Goal: Task Accomplishment & Management: Complete application form

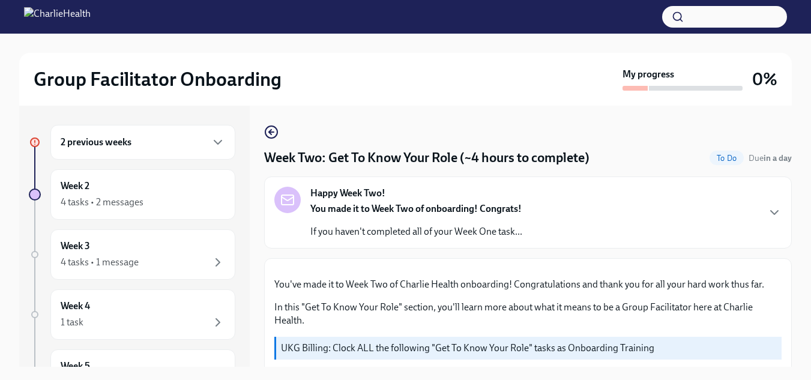
click at [101, 143] on h6 "2 previous weeks" at bounding box center [96, 142] width 71 height 13
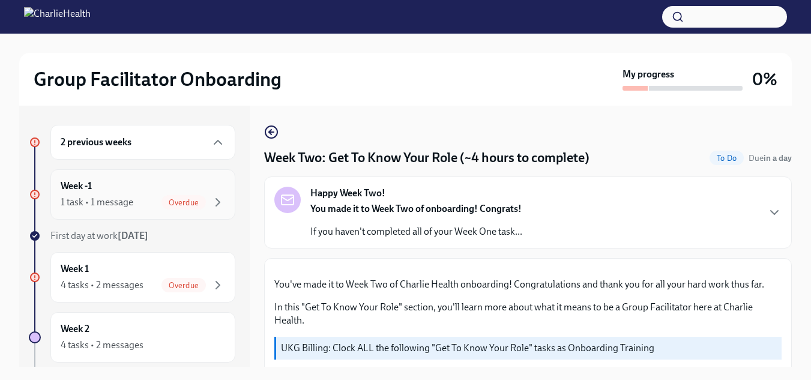
click at [97, 200] on div "1 task • 1 message" at bounding box center [97, 202] width 73 height 13
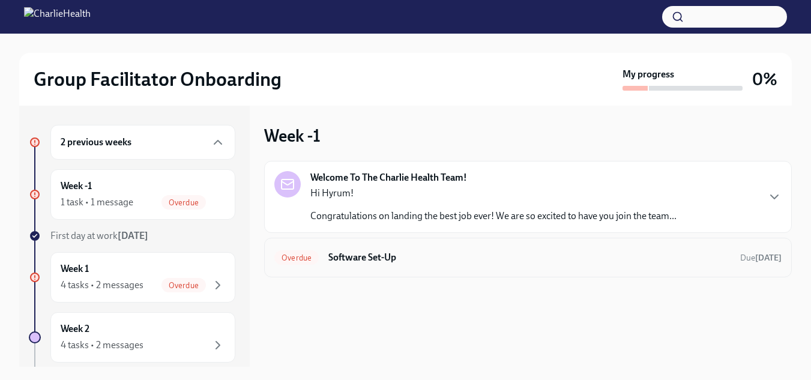
click at [369, 259] on h6 "Software Set-Up" at bounding box center [529, 257] width 402 height 13
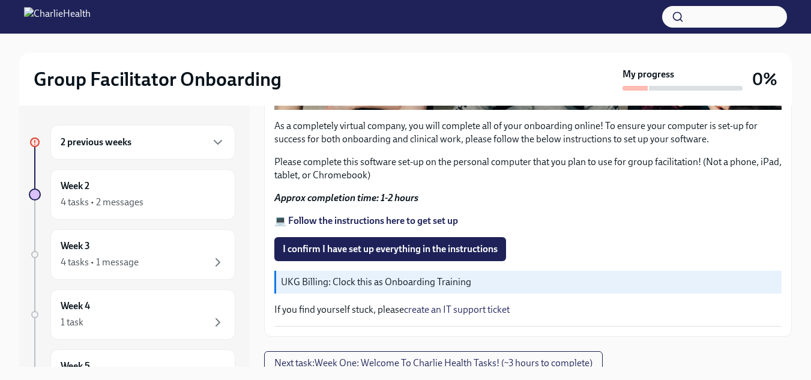
scroll to position [461, 0]
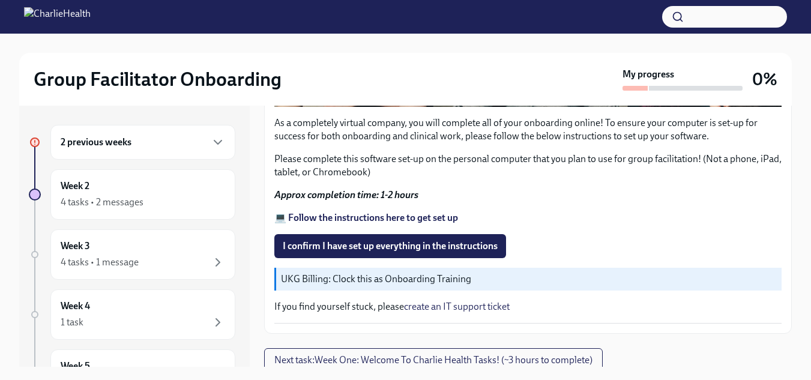
click at [396, 214] on strong "💻 Follow the instructions here to get set up" at bounding box center [366, 217] width 184 height 11
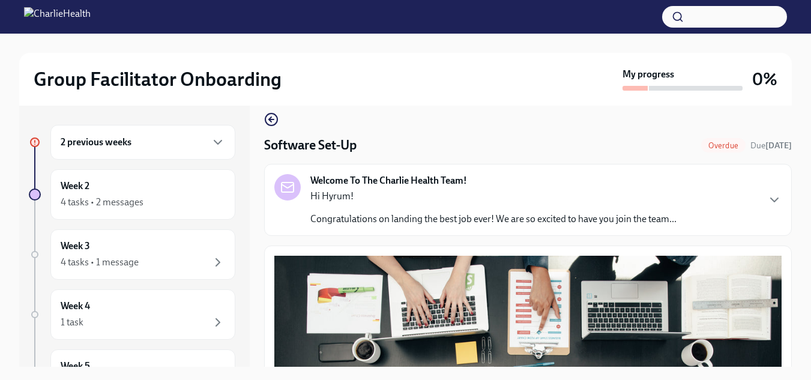
scroll to position [0, 0]
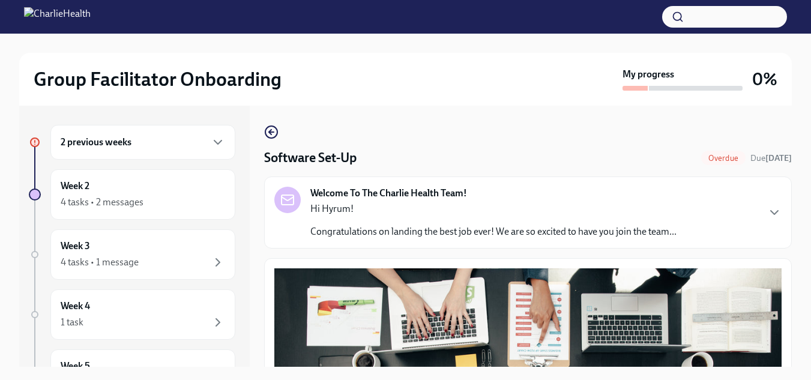
click at [96, 142] on h6 "2 previous weeks" at bounding box center [96, 142] width 71 height 13
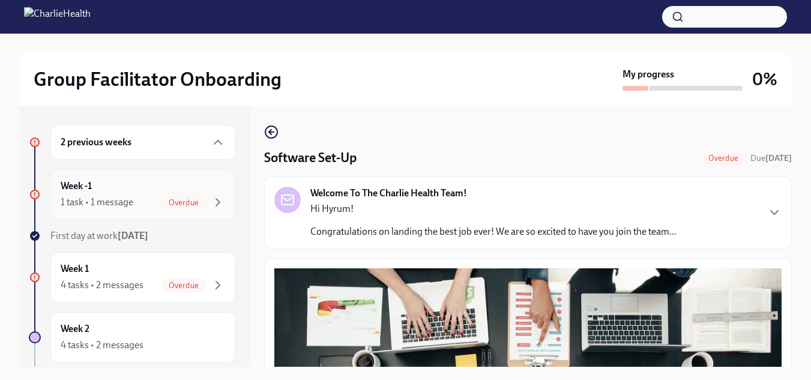
click at [89, 196] on div "1 task • 1 message" at bounding box center [97, 202] width 73 height 13
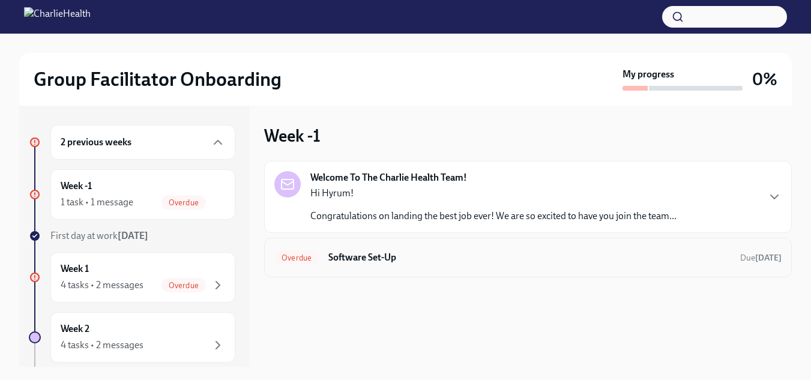
click at [368, 256] on h6 "Software Set-Up" at bounding box center [529, 257] width 402 height 13
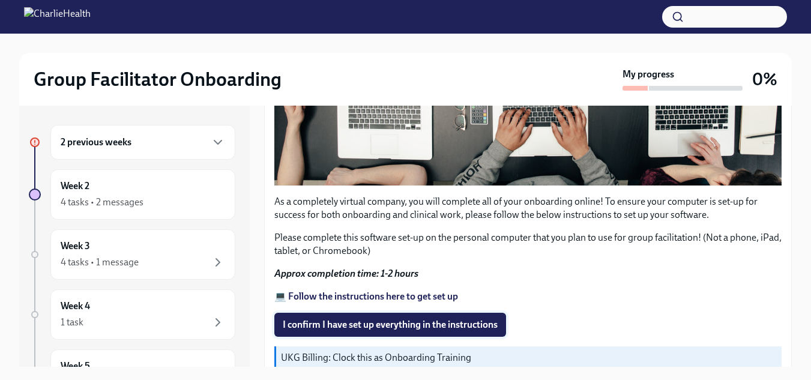
scroll to position [401, 0]
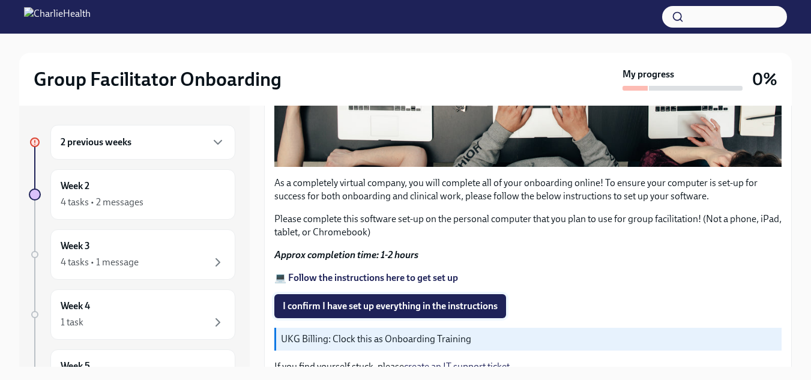
click at [317, 300] on span "I confirm I have set up everything in the instructions" at bounding box center [390, 306] width 215 height 12
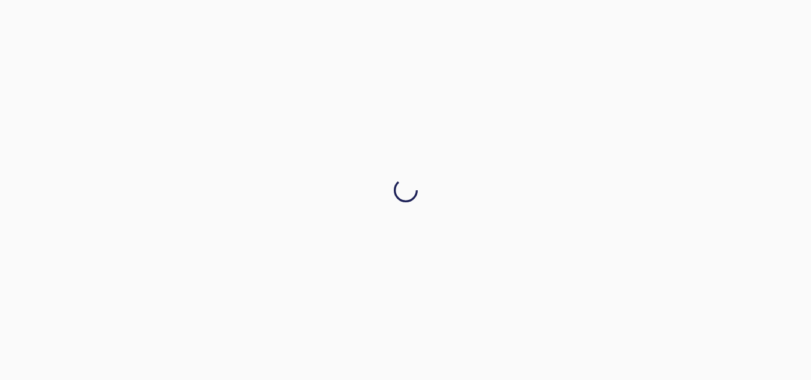
scroll to position [0, 0]
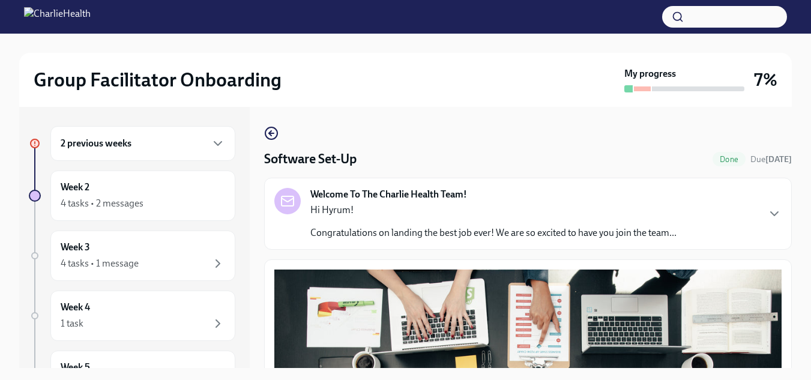
click at [150, 151] on div "2 previous weeks" at bounding box center [142, 143] width 185 height 35
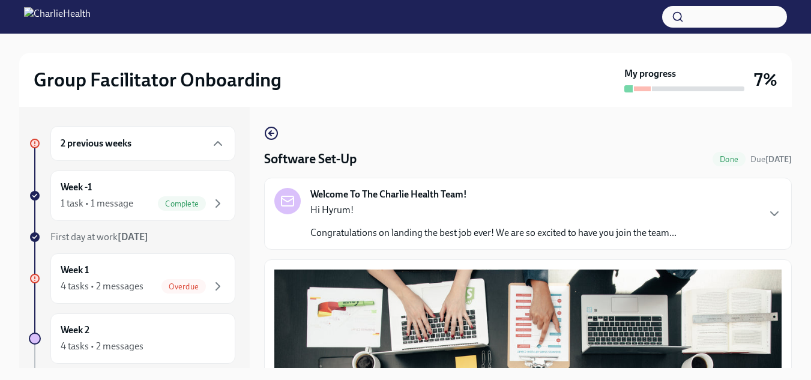
scroll to position [60, 0]
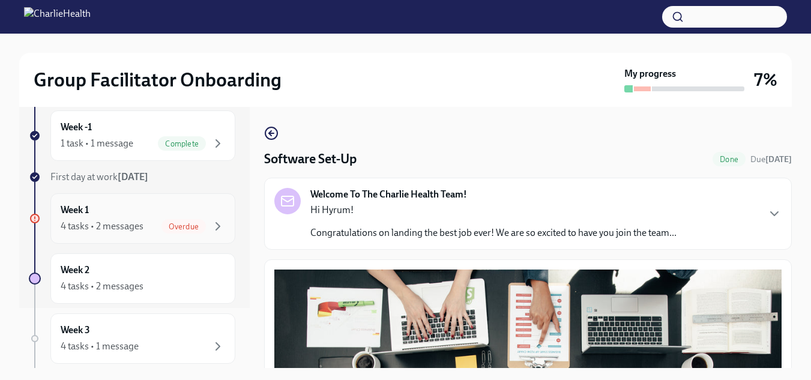
click at [136, 230] on div "4 tasks • 2 messages" at bounding box center [102, 226] width 83 height 13
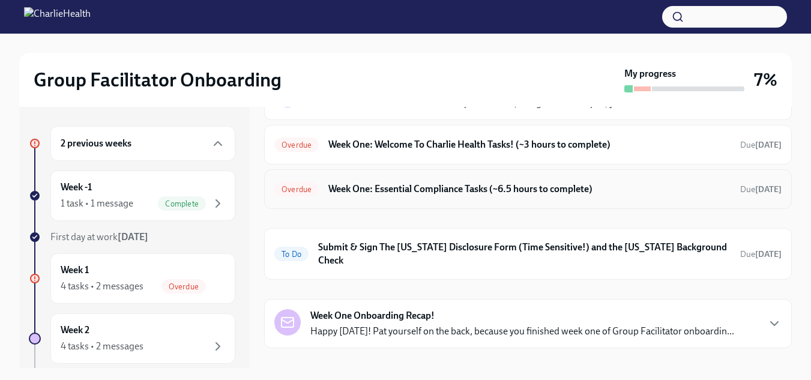
scroll to position [109, 0]
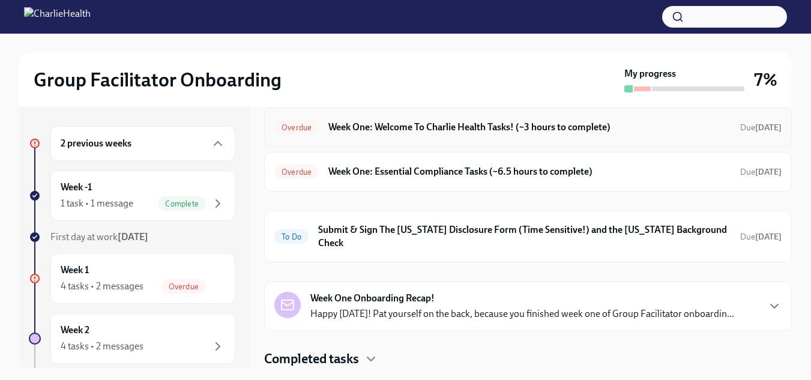
click at [467, 125] on h6 "Week One: Welcome To Charlie Health Tasks! (~3 hours to complete)" at bounding box center [529, 127] width 402 height 13
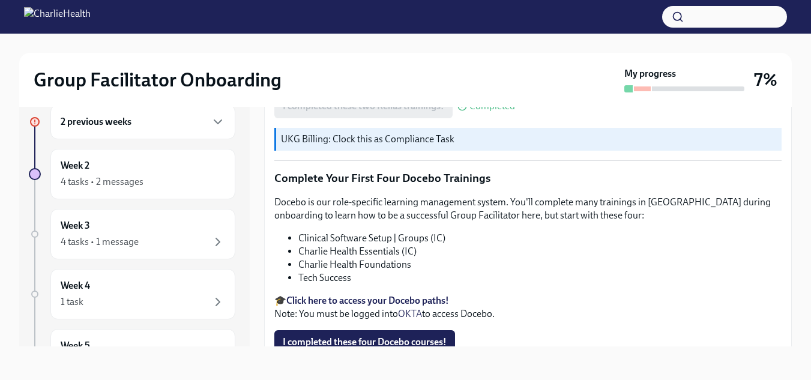
scroll to position [1659, 0]
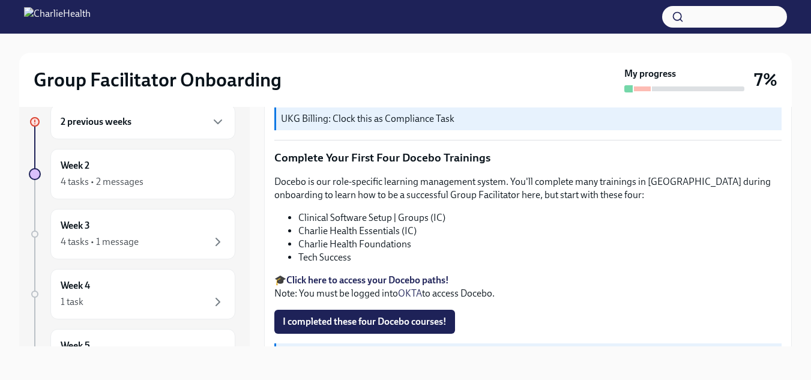
click at [354, 274] on strong "Click here to access your Docebo paths!" at bounding box center [367, 279] width 163 height 11
